Goal: Task Accomplishment & Management: Use online tool/utility

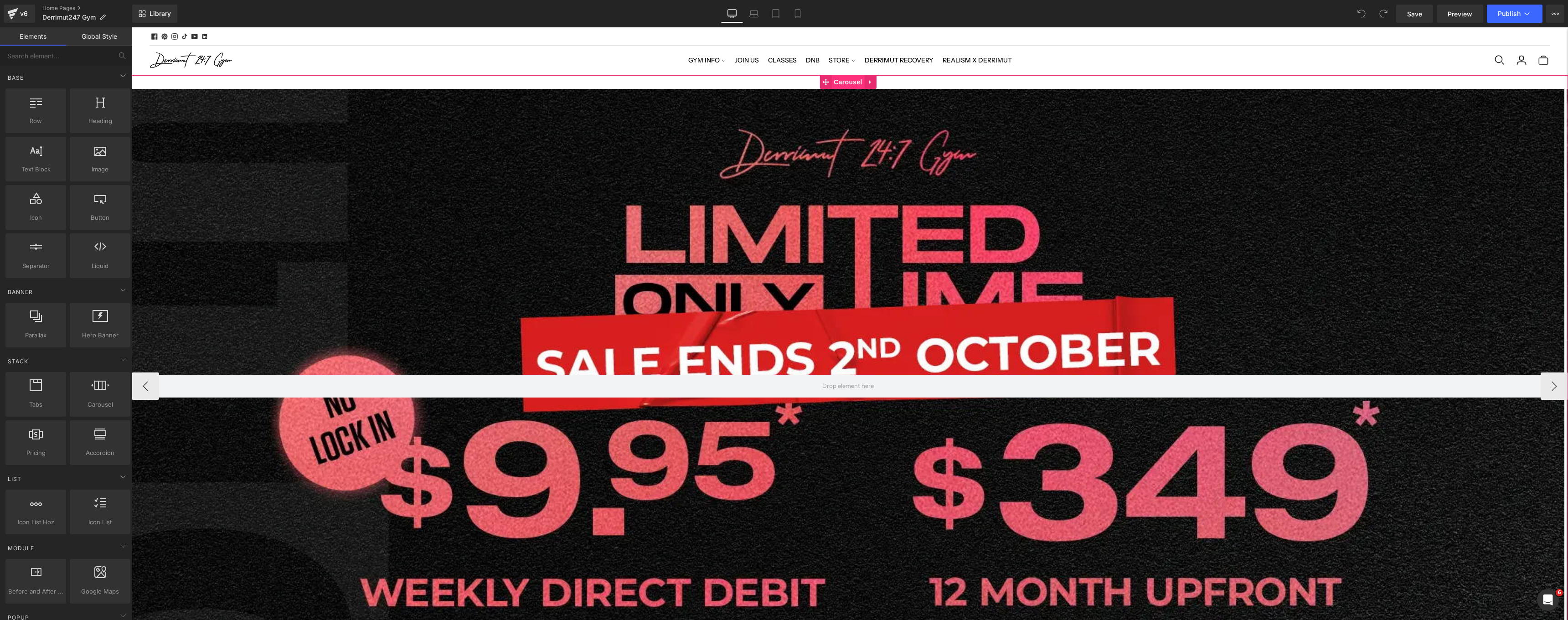
click at [841, 78] on span "Carousel" at bounding box center [848, 82] width 33 height 14
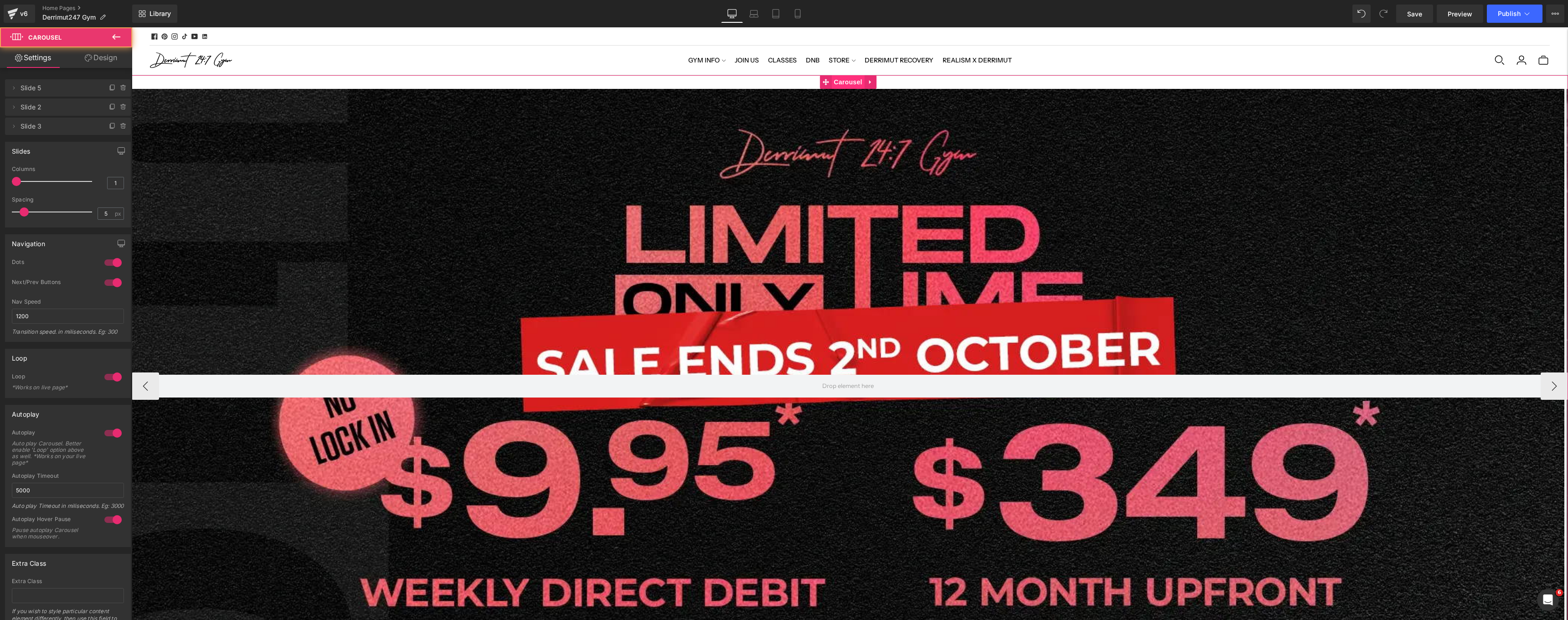
click at [842, 82] on span "Carousel" at bounding box center [848, 82] width 33 height 14
click at [845, 97] on span "Hero Banner" at bounding box center [848, 96] width 44 height 14
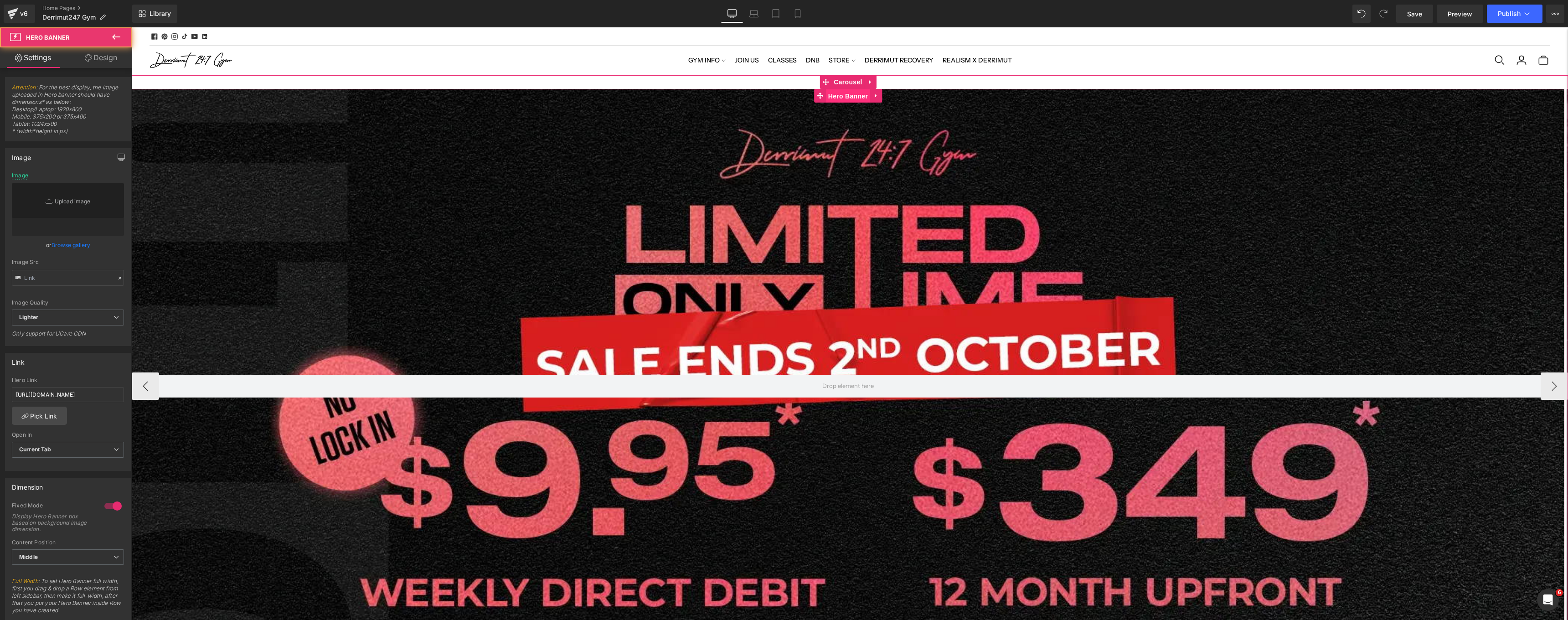
type input "[URL][DOMAIN_NAME][DATE]"
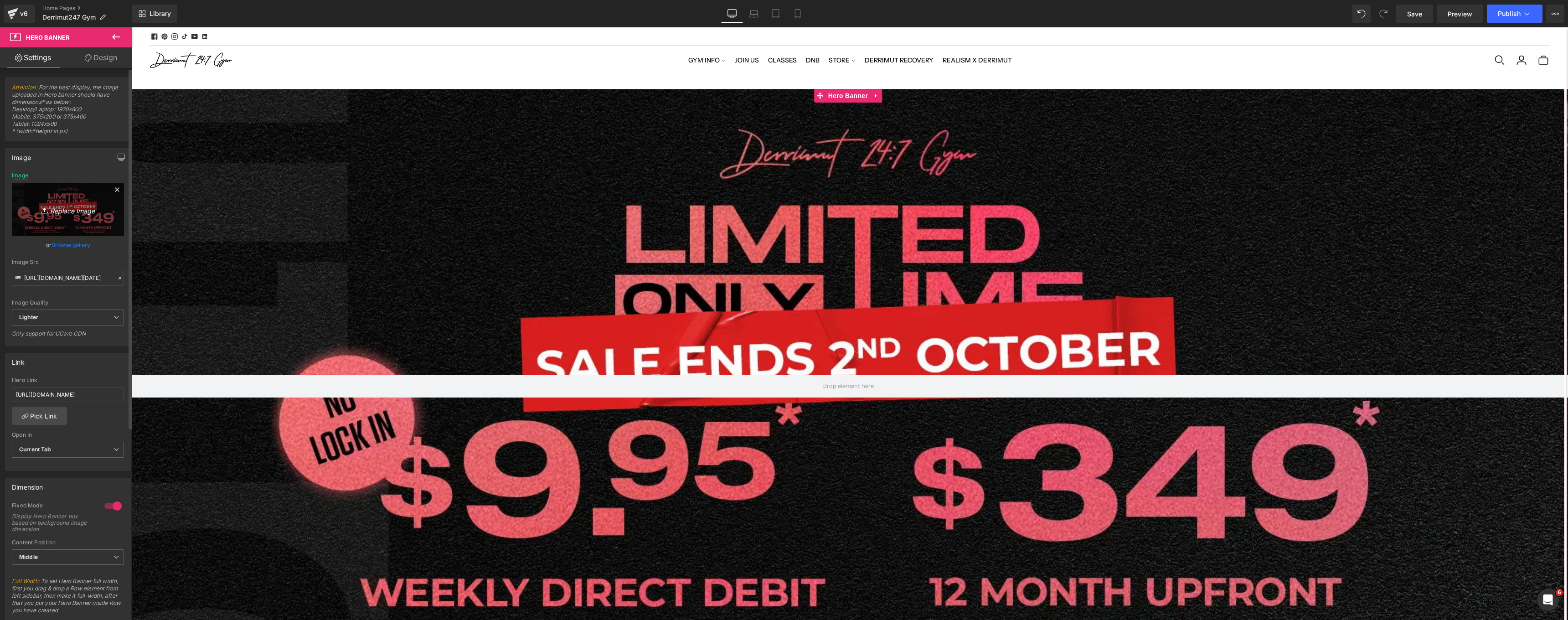
click at [68, 217] on link "Replace Image" at bounding box center [68, 209] width 112 height 53
type input "C:\fakepath\[WB] Limited Time Oct.webp"
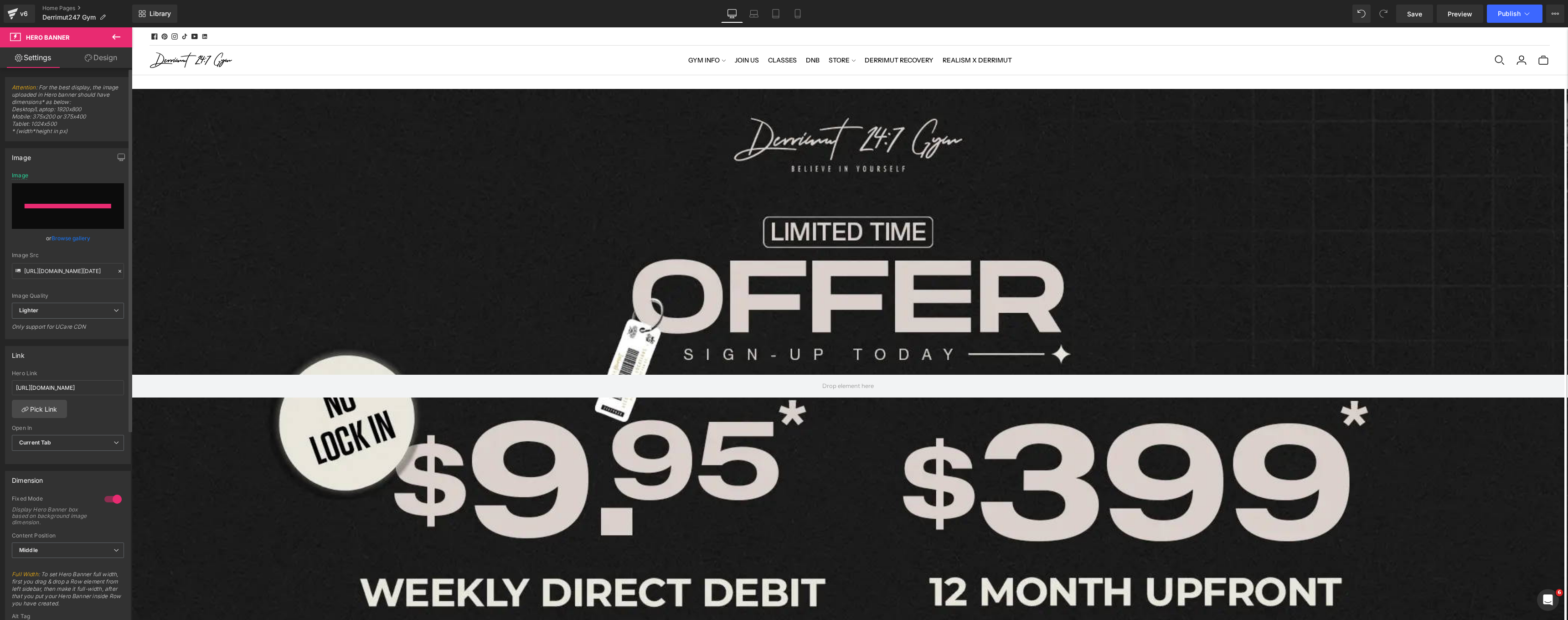
type input "[URL][DOMAIN_NAME][DATE]"
click at [24, 179] on div "Image Replace Image Upload image" at bounding box center [68, 203] width 112 height 63
click at [52, 169] on div "Image [URL][DOMAIN_NAME][DATE] Image Replace Image Upload image or Browse galle…" at bounding box center [68, 248] width 126 height 198
click at [22, 174] on div "Image" at bounding box center [21, 175] width 17 height 6
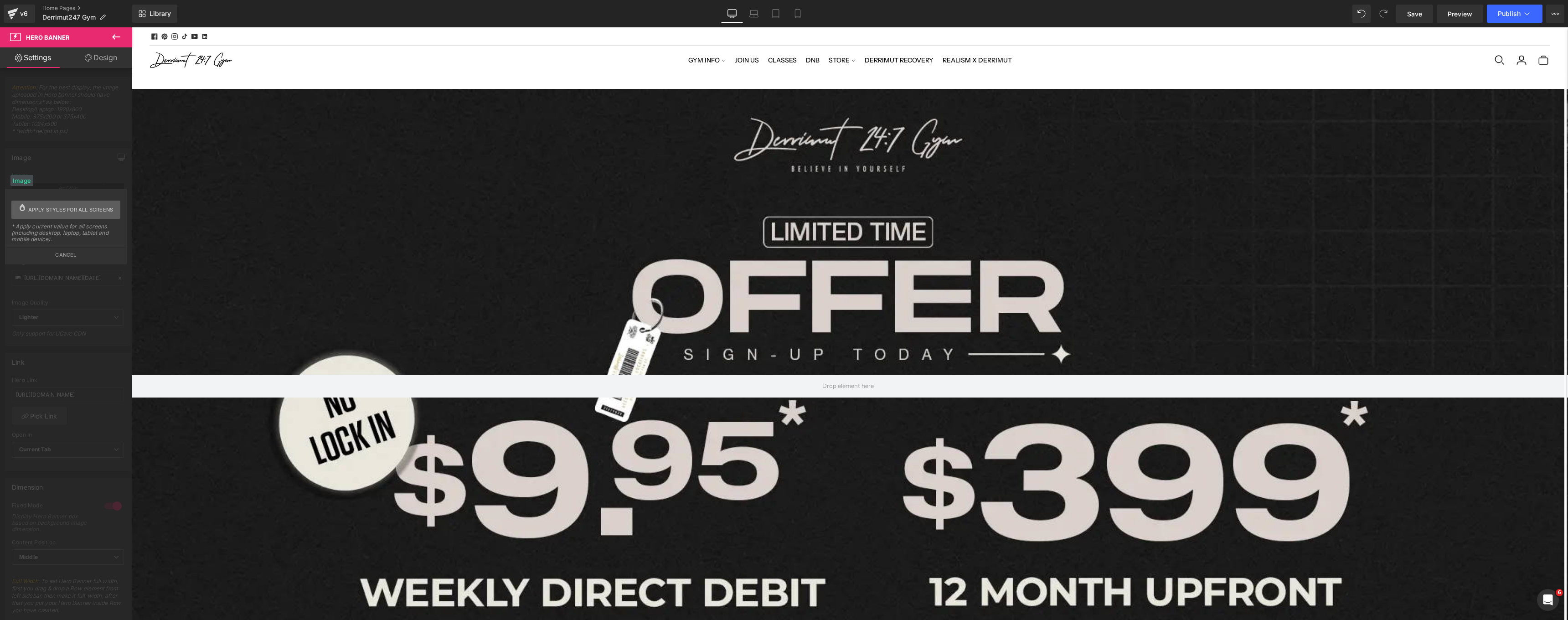
click at [38, 212] on span "Apply styles for all screens" at bounding box center [71, 209] width 85 height 18
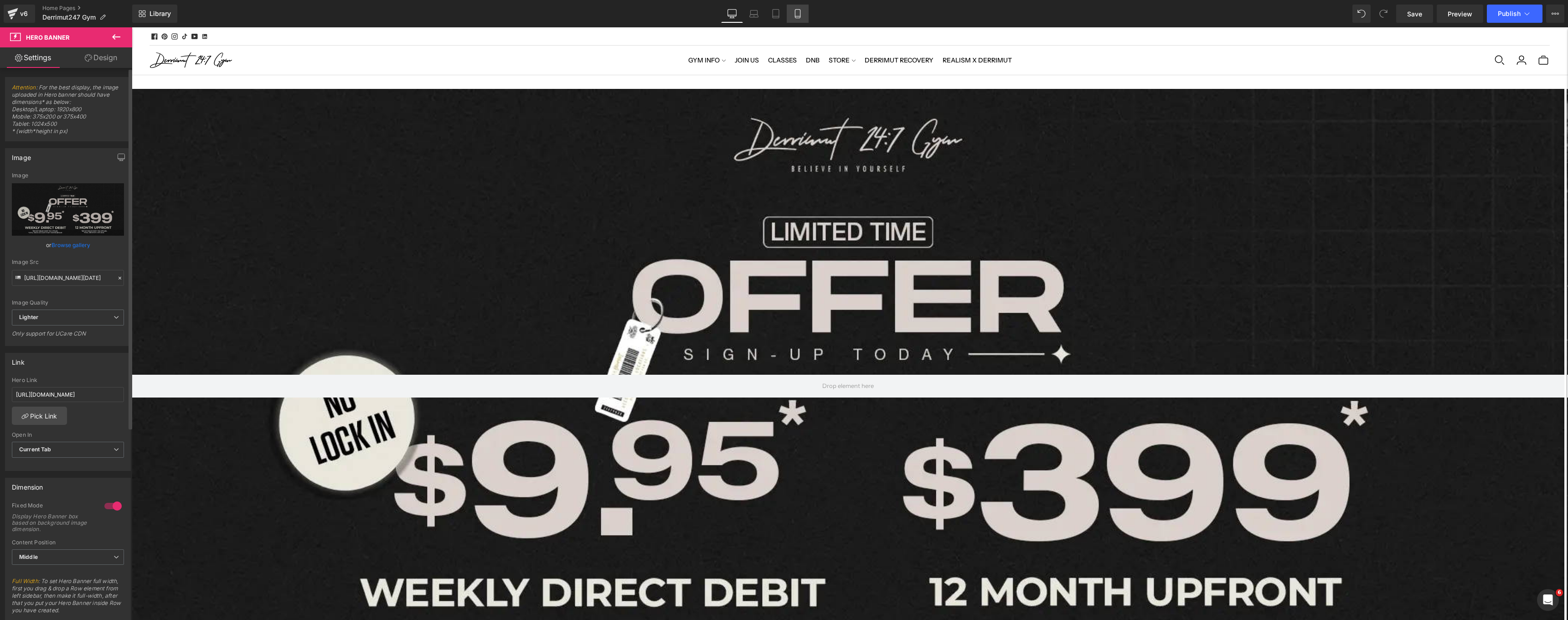
click at [799, 15] on icon at bounding box center [798, 14] width 9 height 9
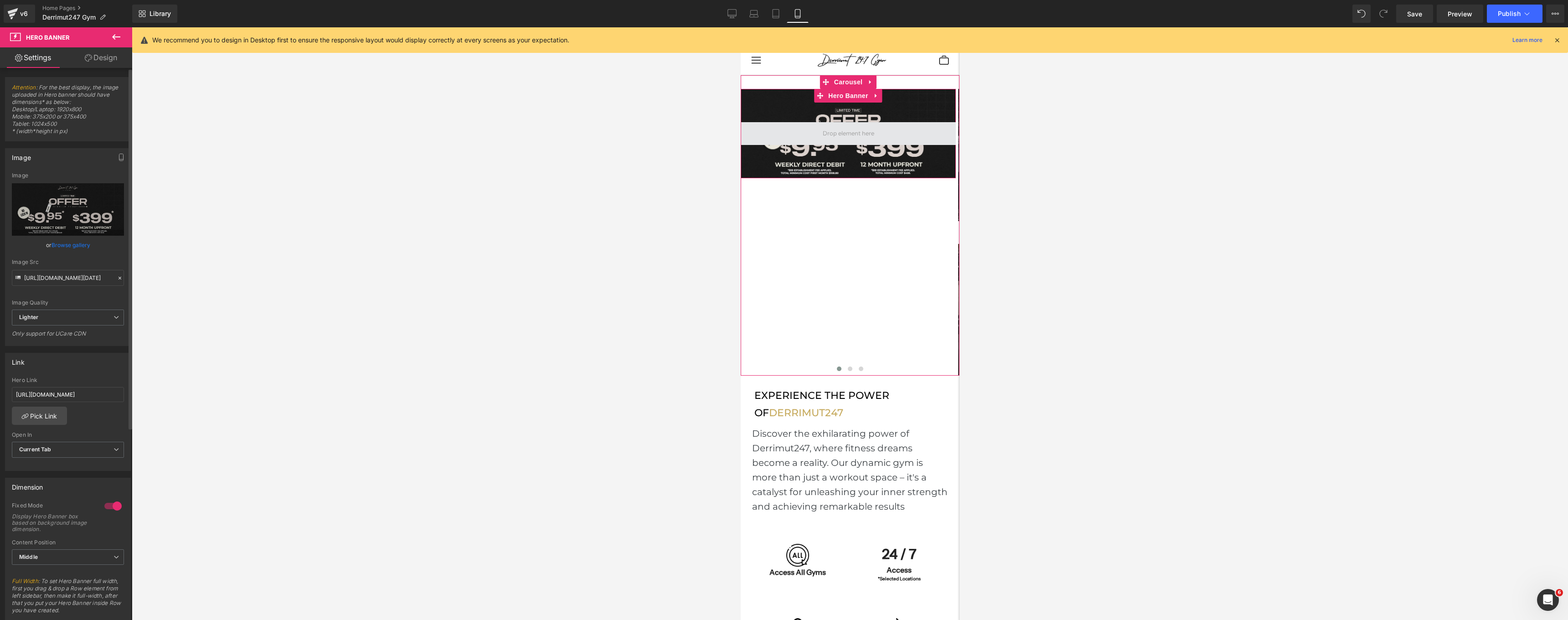
scroll to position [4915, 216]
click at [854, 97] on span "Hero Banner" at bounding box center [848, 96] width 44 height 14
click at [75, 248] on link "Browse gallery" at bounding box center [71, 244] width 39 height 16
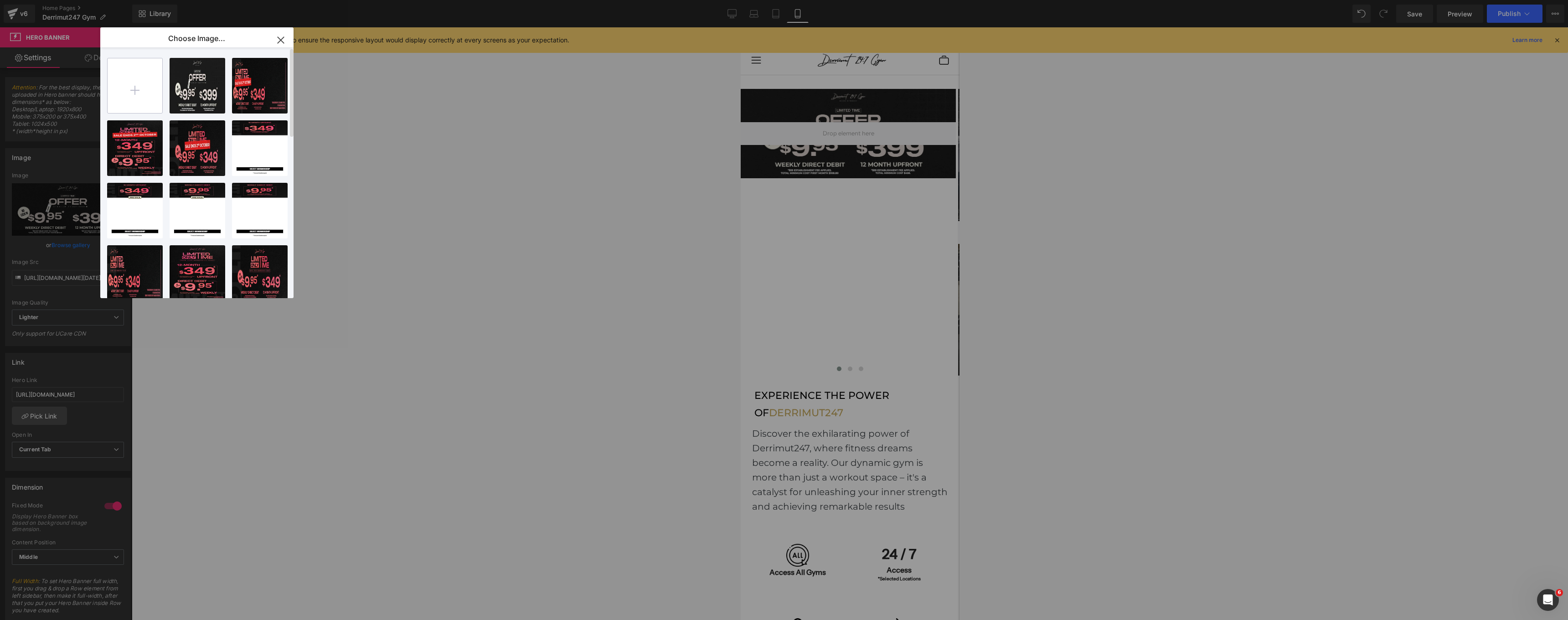
click at [148, 87] on input "file" at bounding box center [135, 86] width 55 height 55
type input "C:\fakepath\[MB] Limited Time Oct.webp"
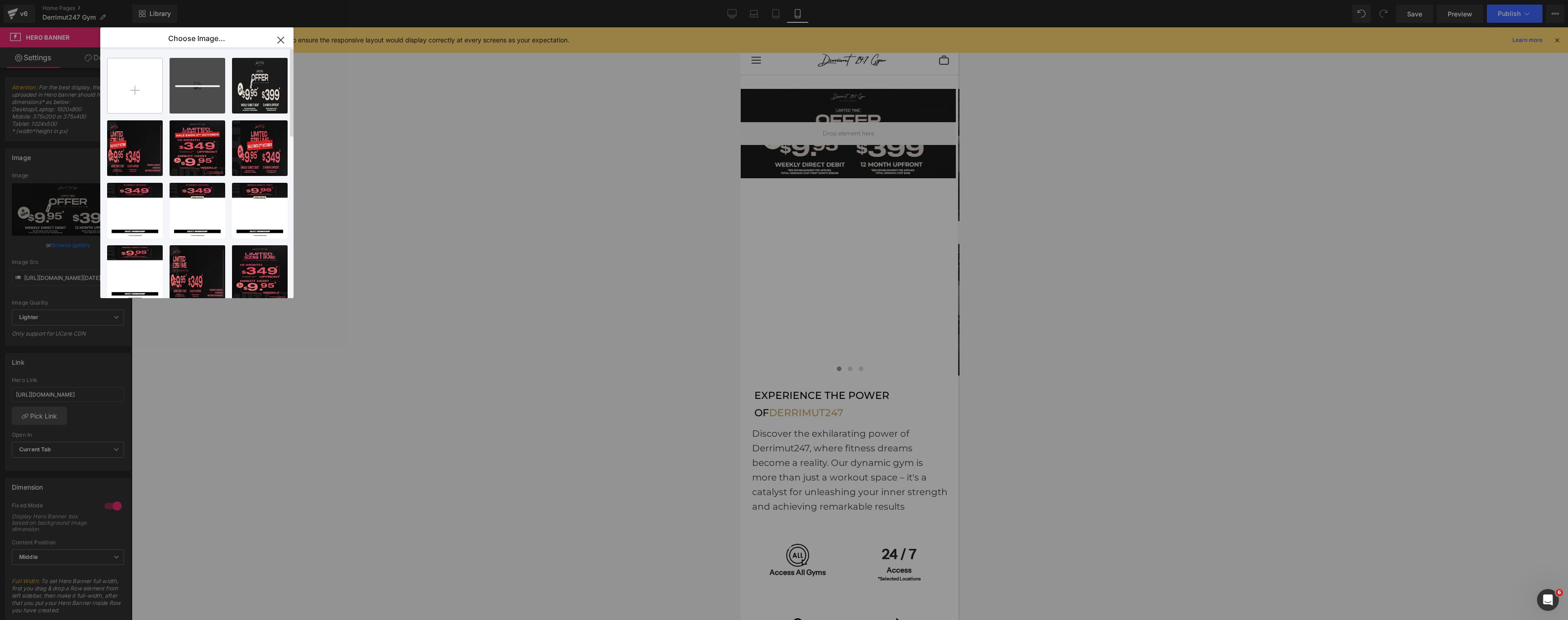
click at [130, 89] on input "file" at bounding box center [135, 86] width 55 height 55
type input "C:\fakepath\[WB2] Limited Time Oct.webp"
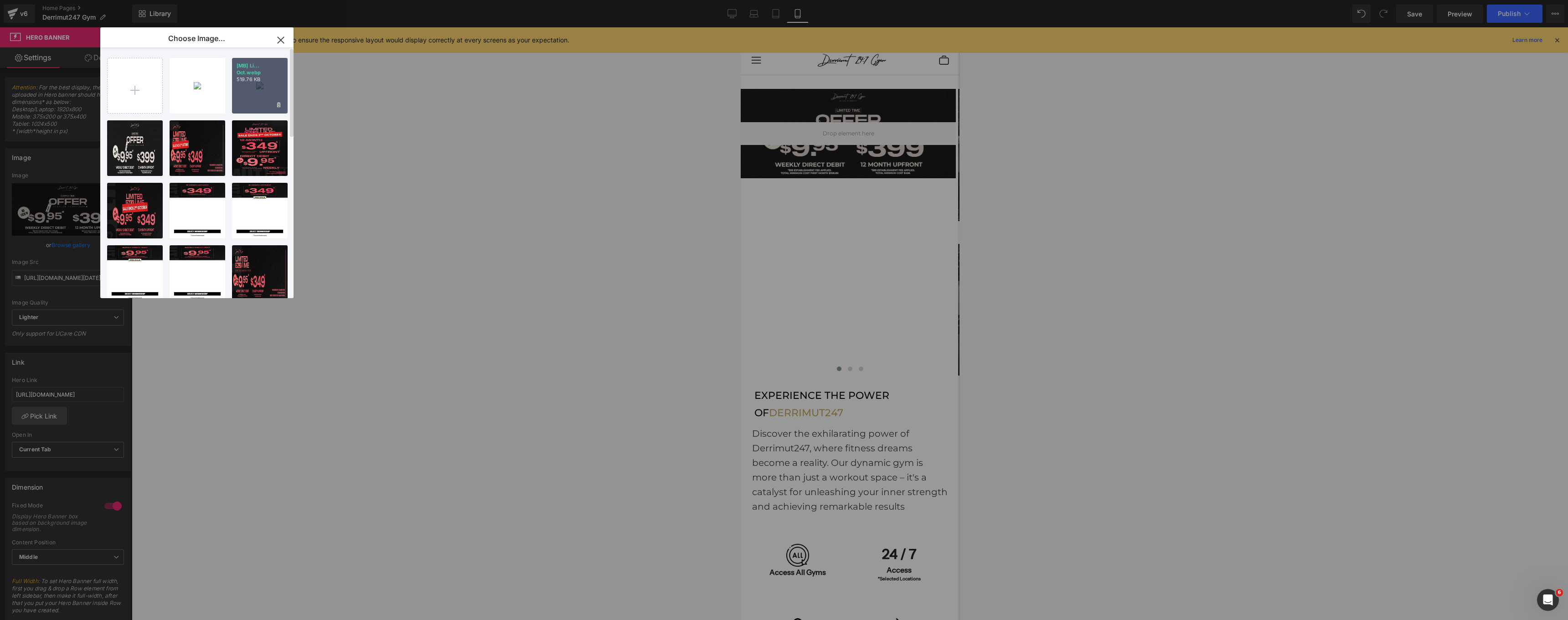
click at [264, 87] on div "[MB] Li... Oct.webp 519.76 KB" at bounding box center [260, 85] width 56 height 56
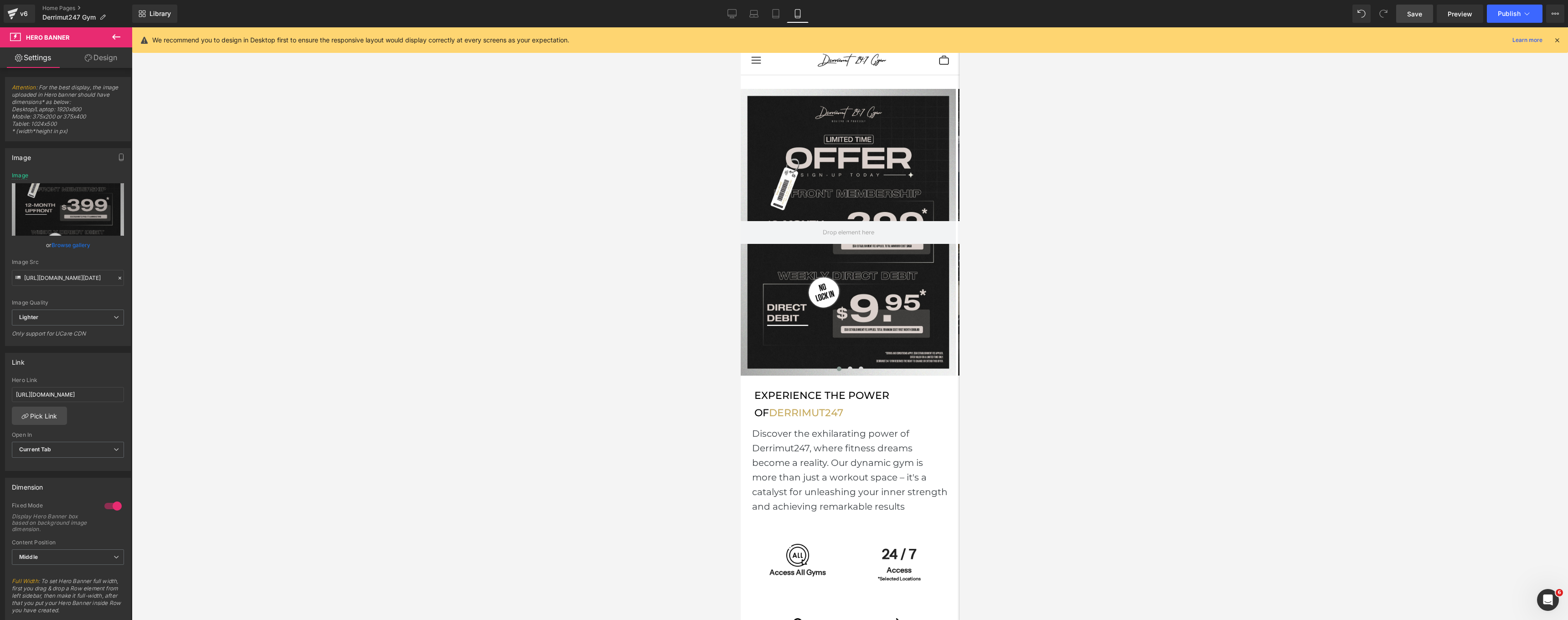
click at [1413, 21] on link "Save" at bounding box center [1415, 14] width 37 height 18
click at [773, 15] on icon at bounding box center [776, 14] width 6 height 8
type input "[URL][DOMAIN_NAME][DATE]"
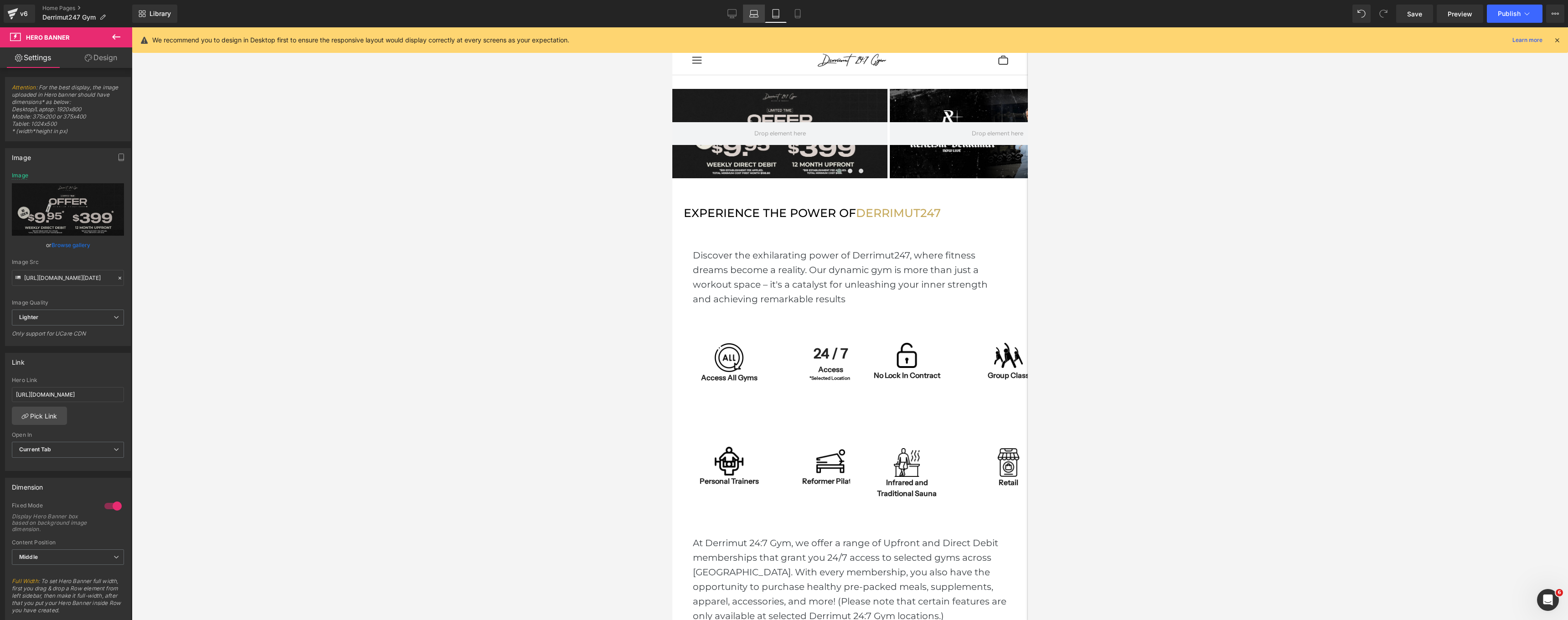
scroll to position [3066, 352]
click at [752, 16] on icon at bounding box center [754, 14] width 9 height 9
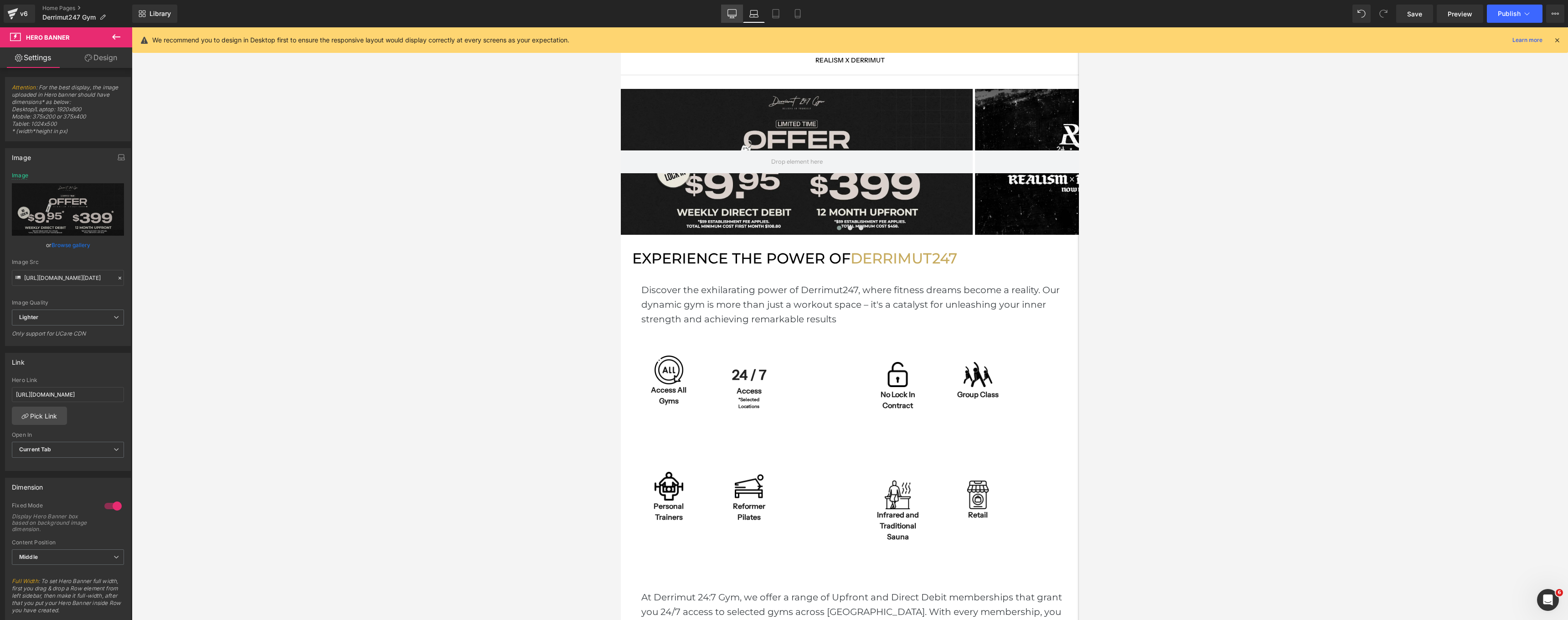
scroll to position [5, 5]
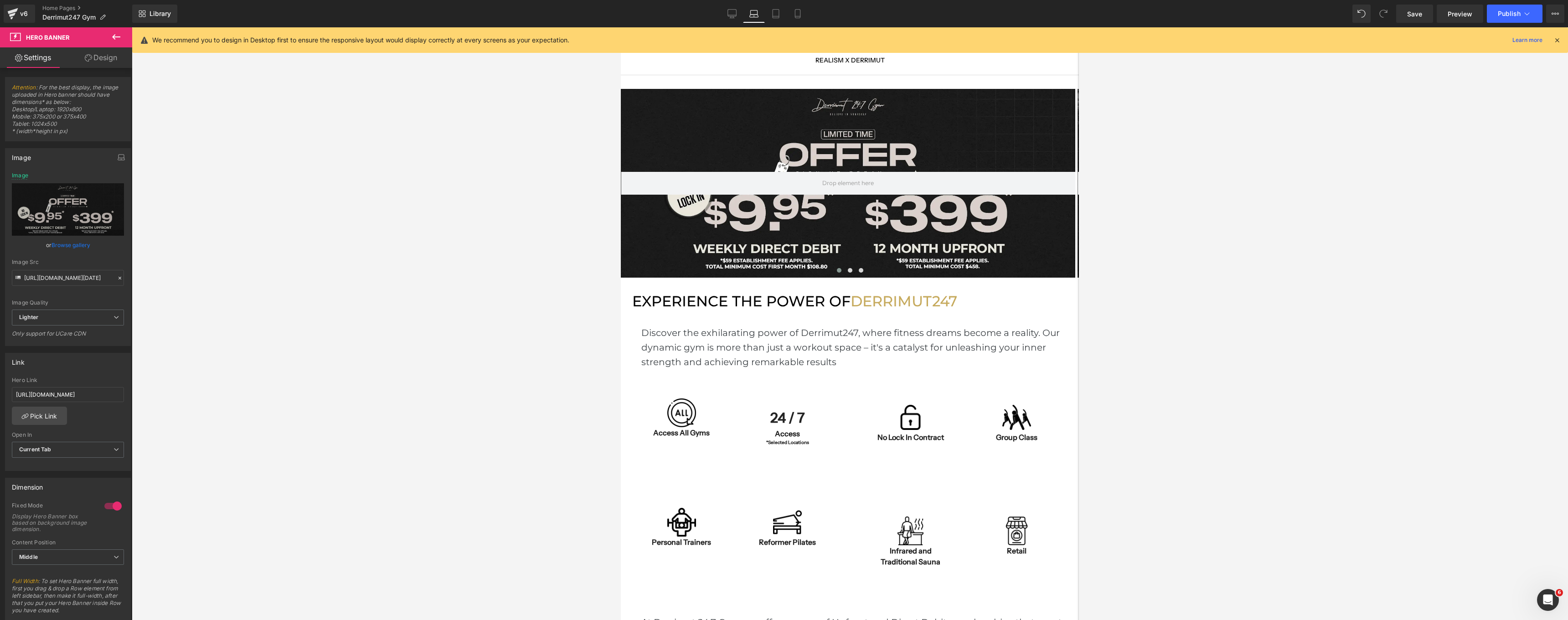
click at [720, 13] on div "Library Laptop Desktop Laptop Tablet Mobile Save Preview Publish Scheduled View…" at bounding box center [851, 14] width 1436 height 18
click at [725, 13] on link "Desktop" at bounding box center [732, 14] width 22 height 18
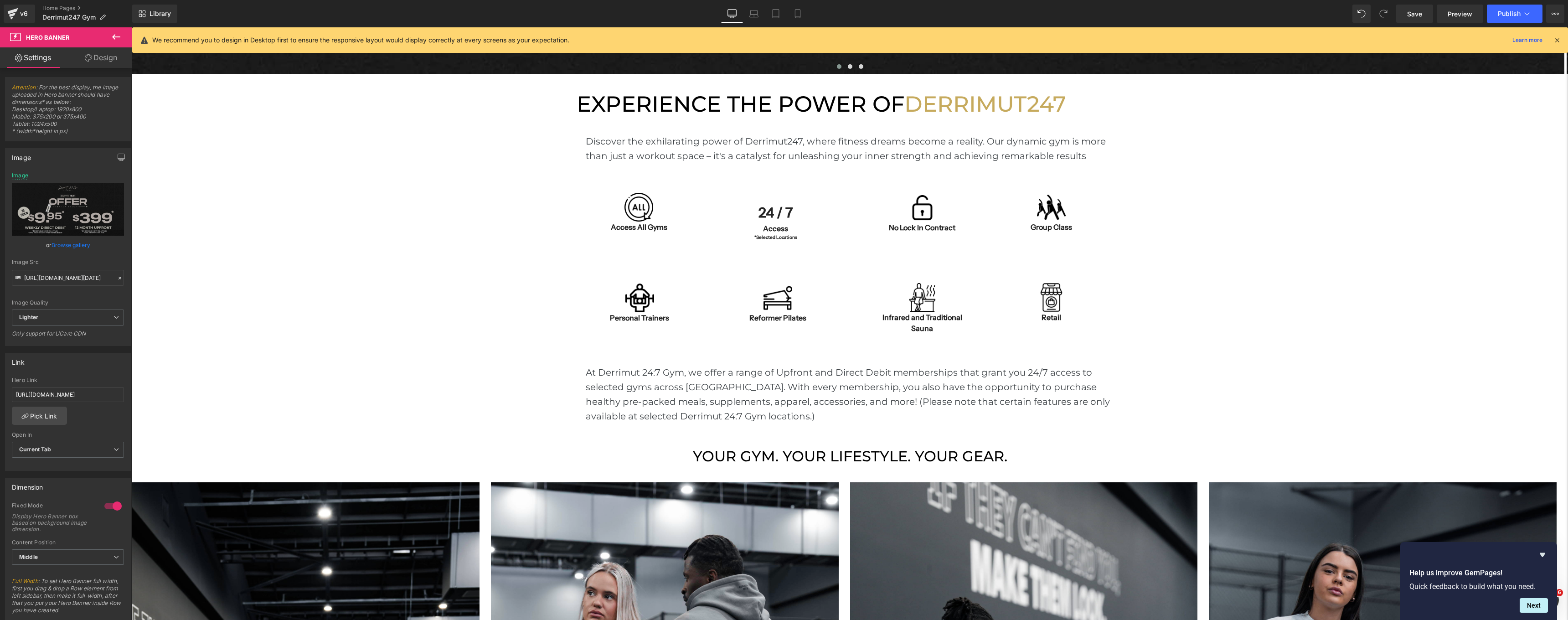
scroll to position [635, 0]
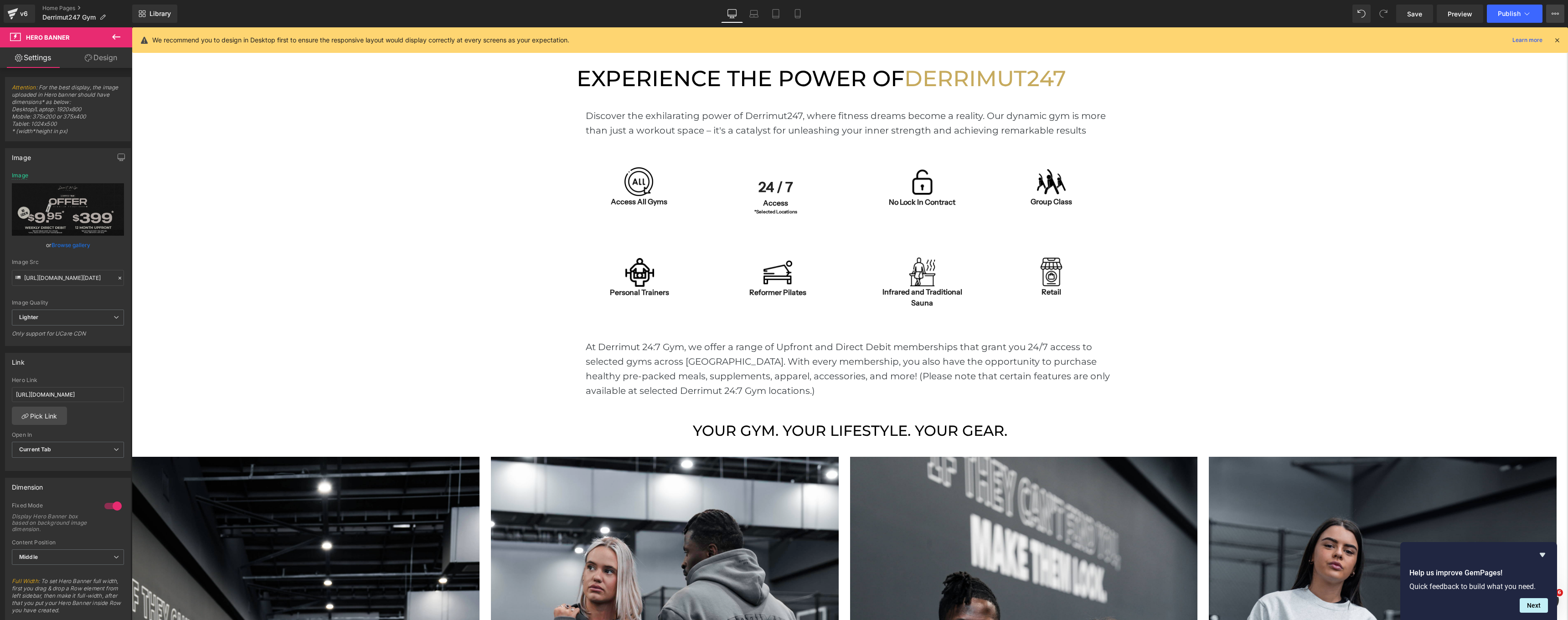
click at [1557, 13] on icon at bounding box center [1558, 14] width 2 height 2
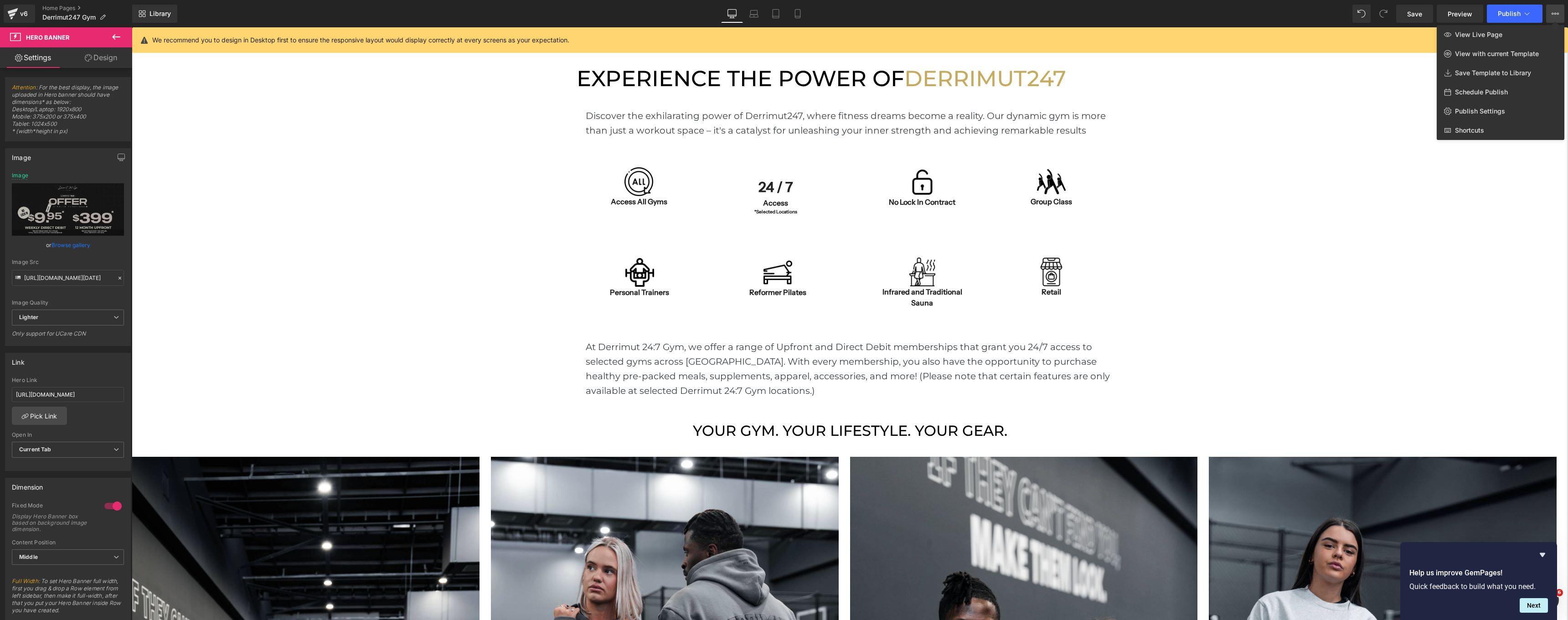
click at [1474, 94] on span "Schedule Publish" at bounding box center [1481, 92] width 53 height 8
select select
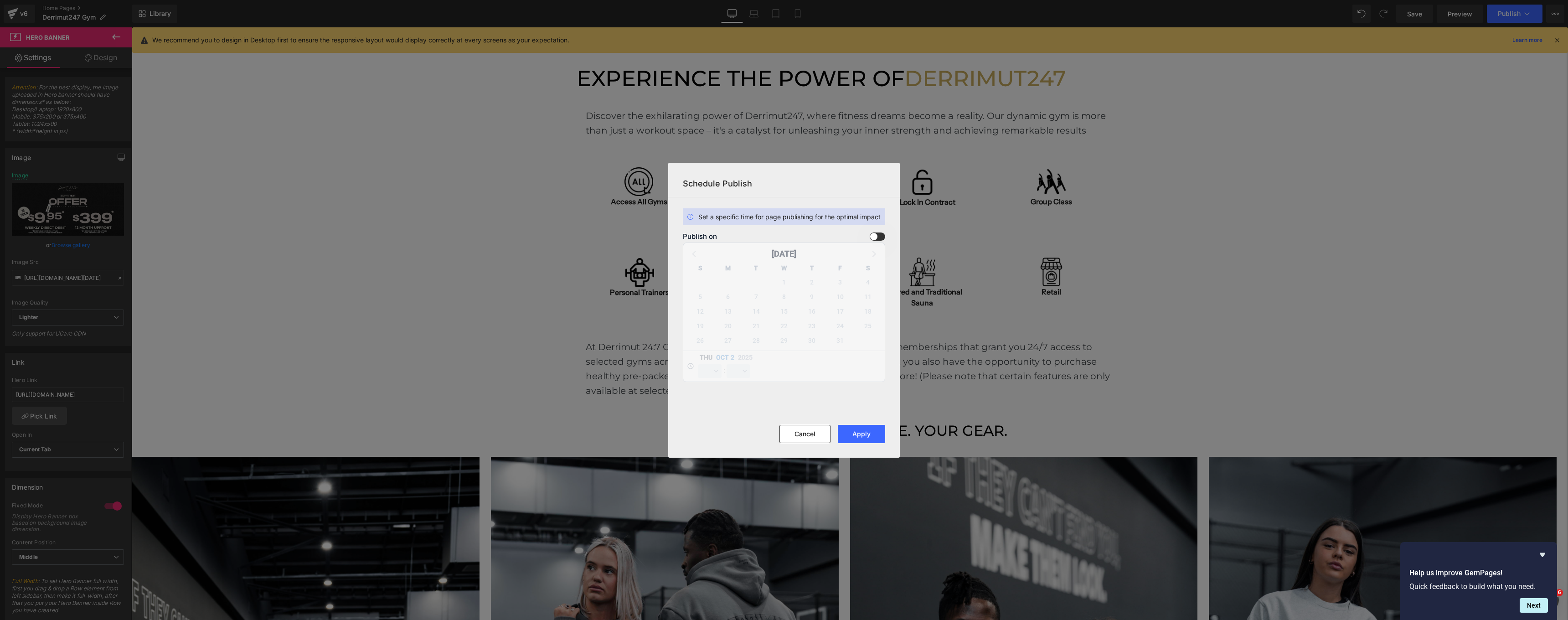
click at [877, 237] on span at bounding box center [877, 236] width 15 height 8
click at [0, 0] on input "checkbox" at bounding box center [0, 0] width 0 height 0
click at [841, 283] on span "3" at bounding box center [840, 282] width 13 height 13
select select "22"
select select "16"
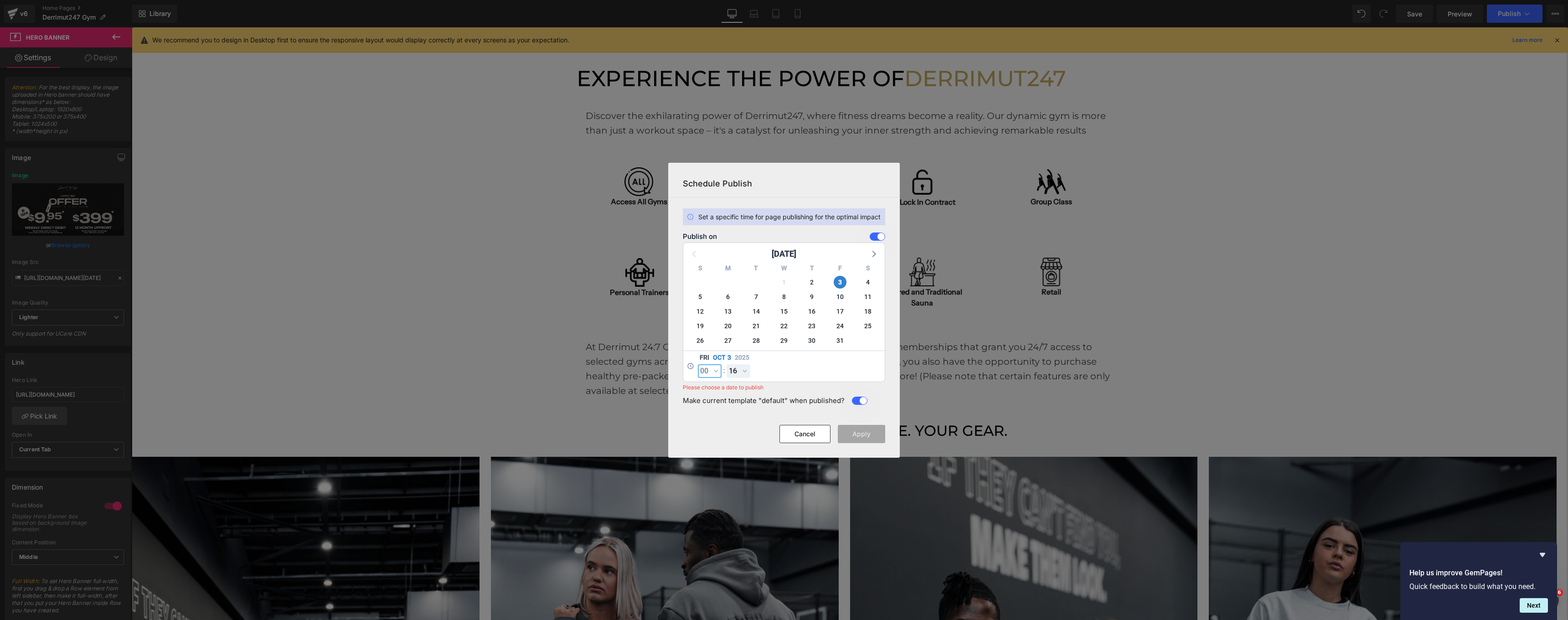
select select "0"
click at [872, 433] on button "Apply" at bounding box center [861, 434] width 47 height 18
click at [799, 430] on button "Cancel" at bounding box center [805, 434] width 51 height 18
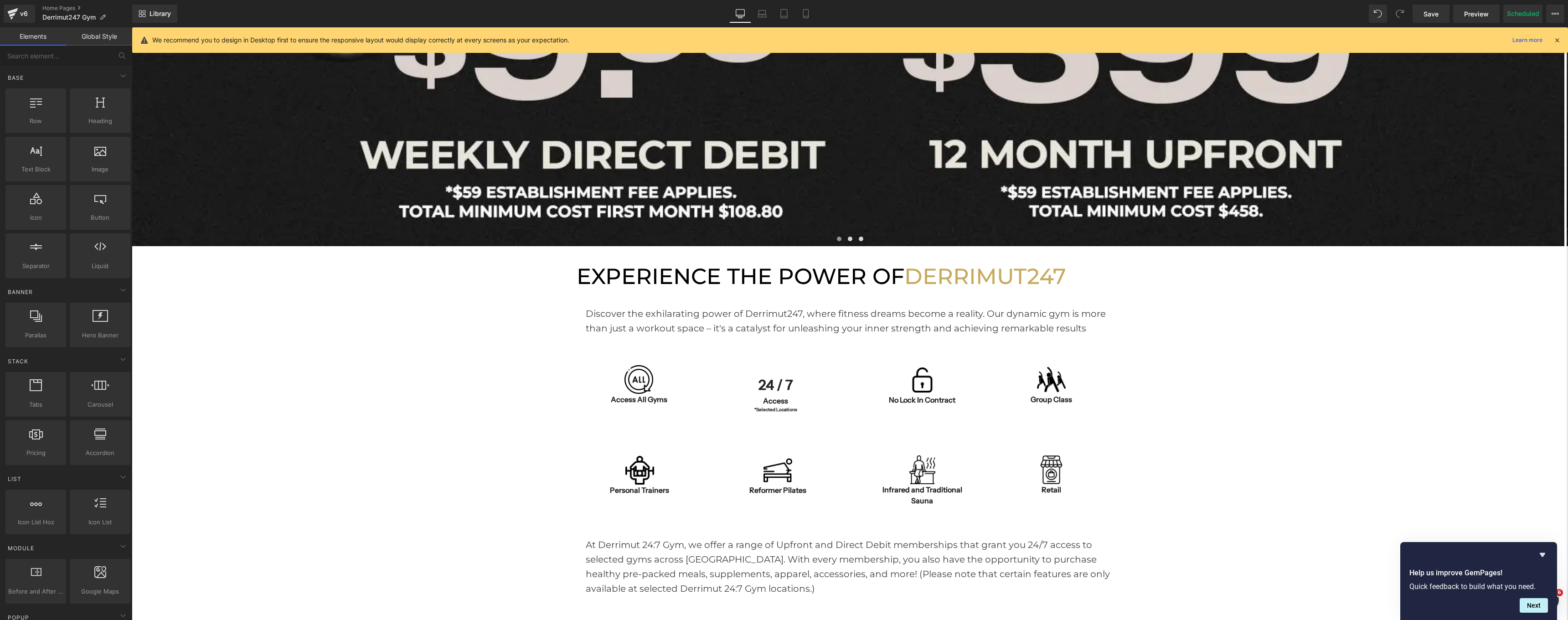
scroll to position [359, 0]
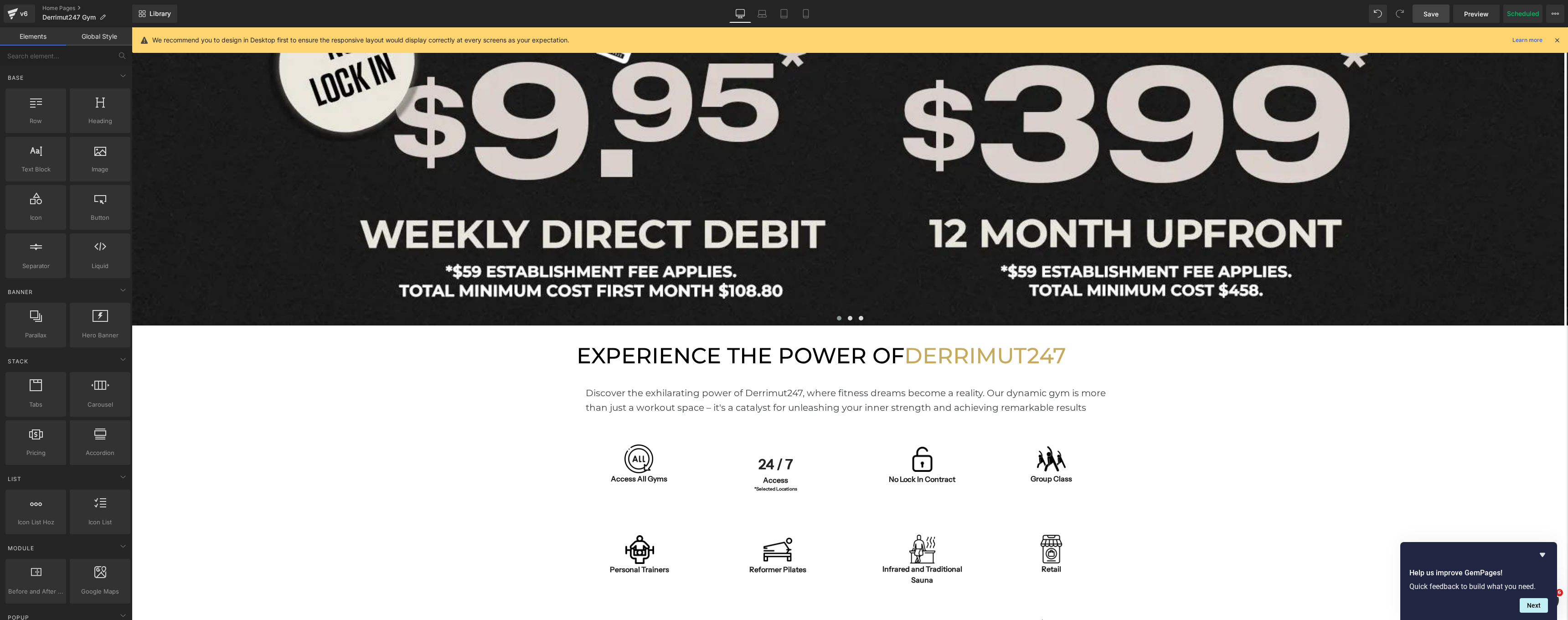
click at [1432, 19] on link "Save" at bounding box center [1431, 14] width 37 height 18
